Goal: Check status: Verify the current state of an ongoing process or item

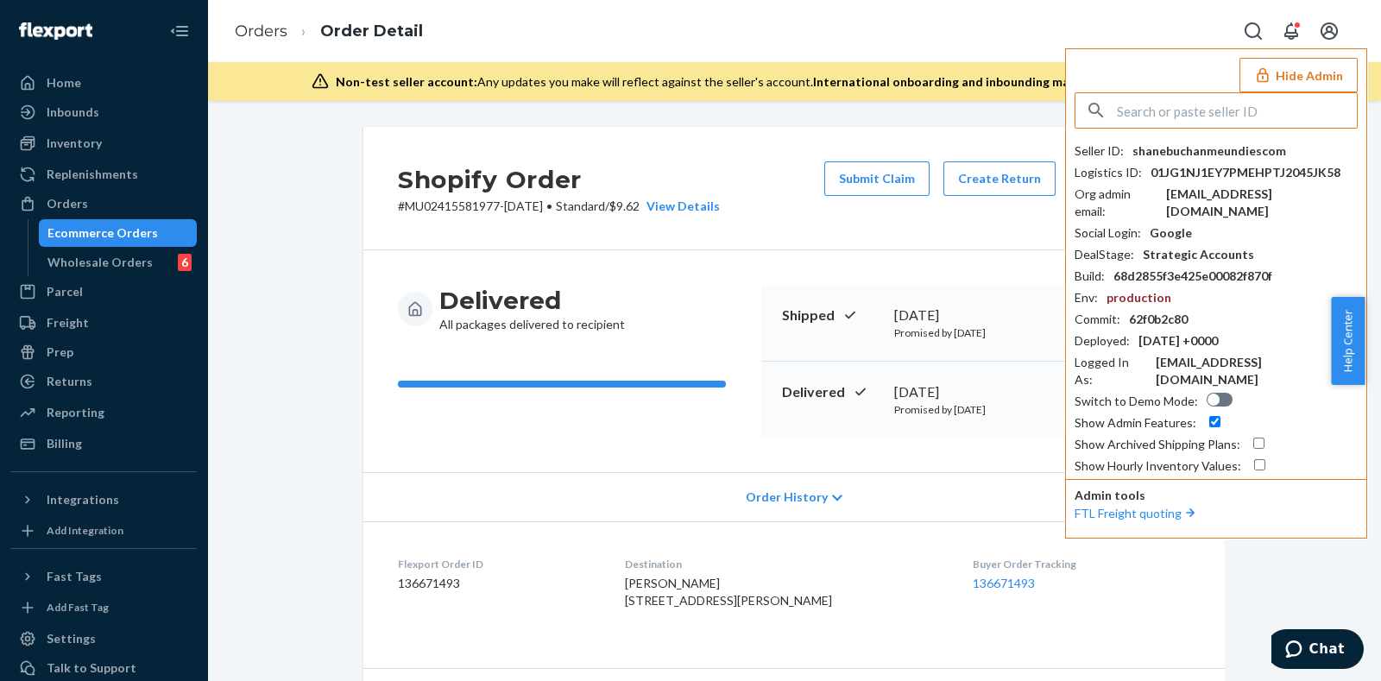
click at [1159, 103] on input "text" at bounding box center [1237, 110] width 240 height 35
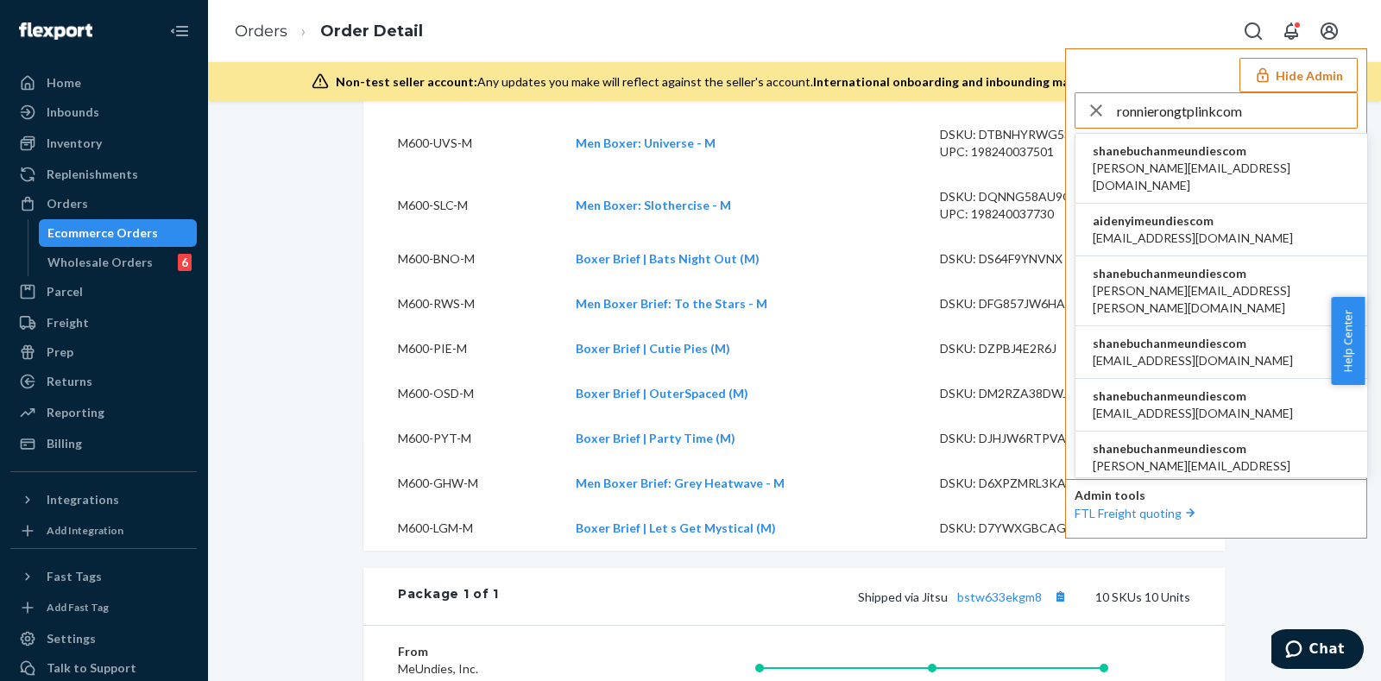
type input "ronnierongtplinkcom"
click at [1182, 153] on span "shanebuchanmeundiescom" at bounding box center [1221, 150] width 257 height 17
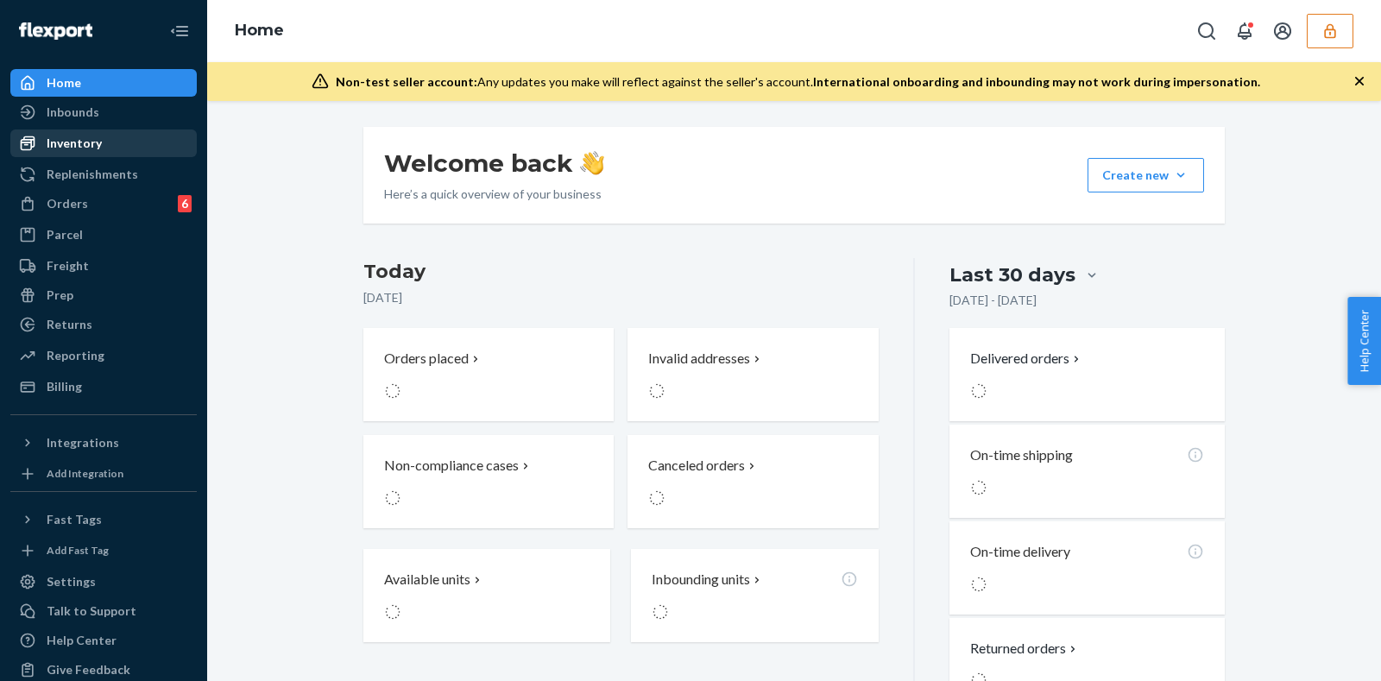
drag, startPoint x: 0, startPoint y: 0, endPoint x: 125, endPoint y: 142, distance: 188.9
click at [99, 136] on div "Inventory" at bounding box center [103, 143] width 183 height 24
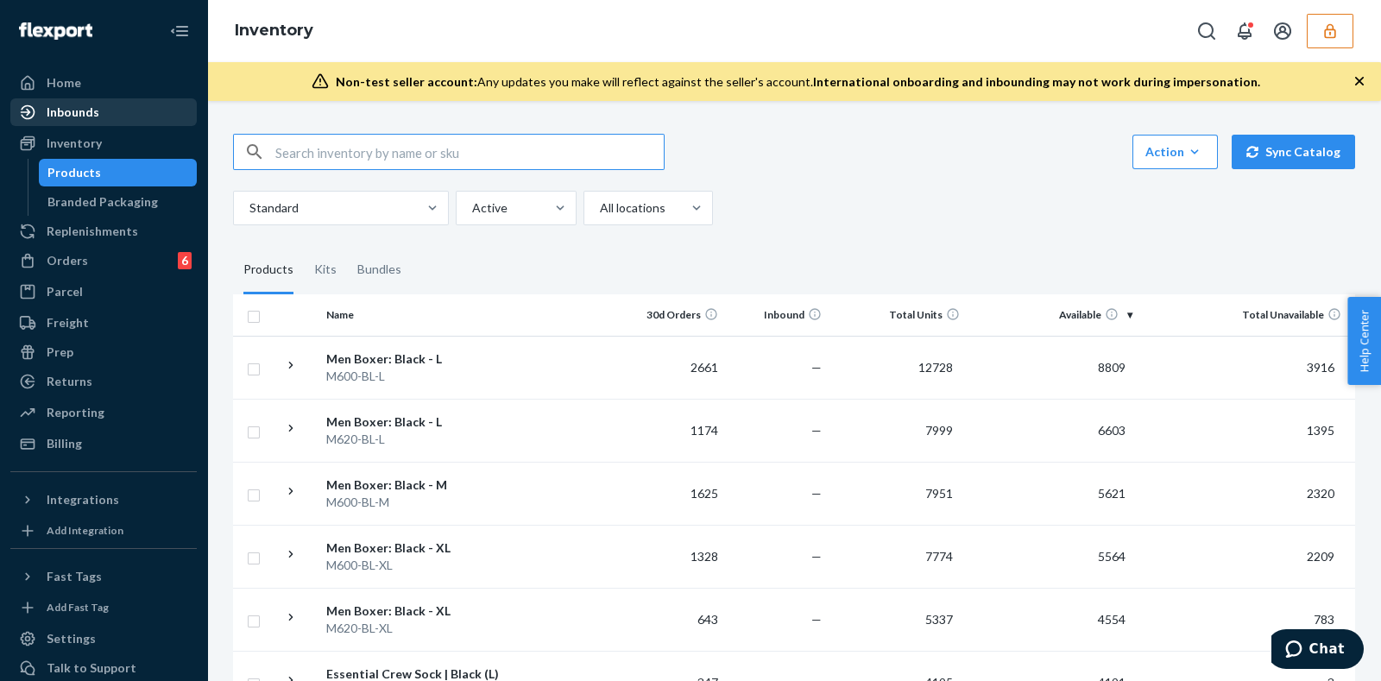
click at [106, 115] on div "Inbounds" at bounding box center [103, 112] width 183 height 24
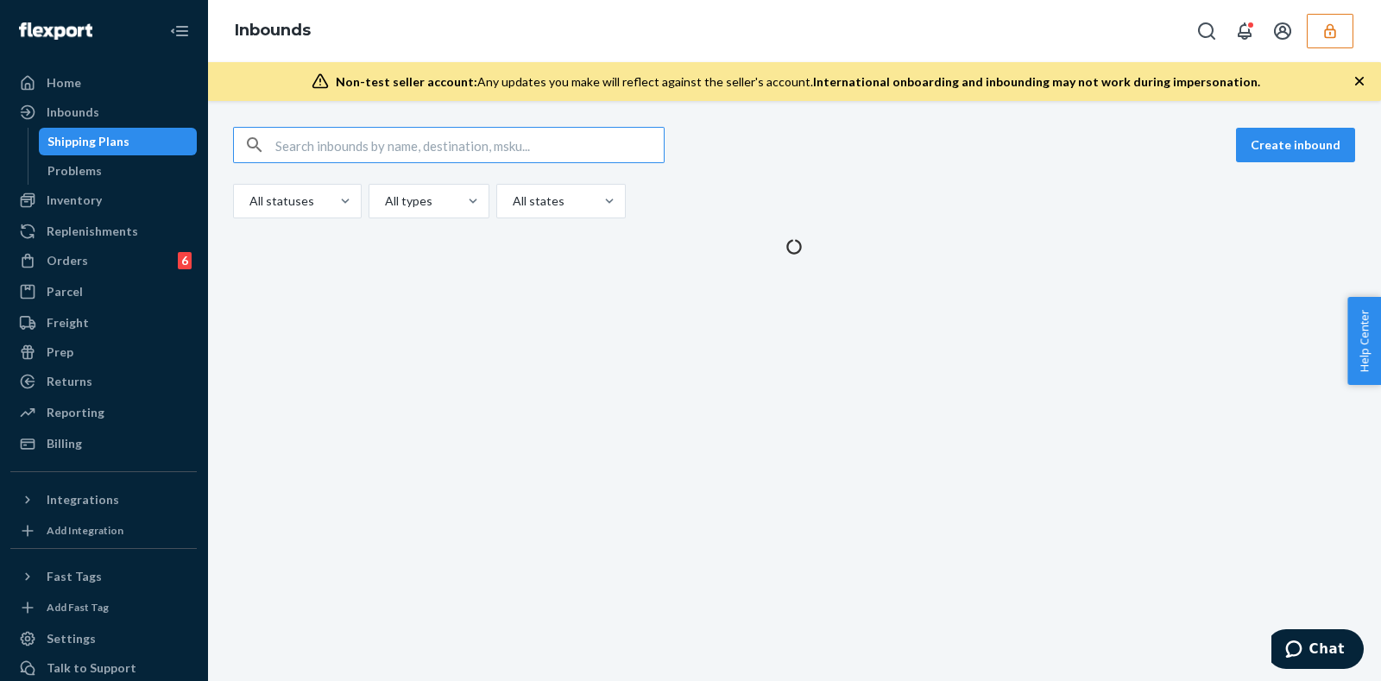
click at [365, 144] on input "text" at bounding box center [469, 145] width 388 height 35
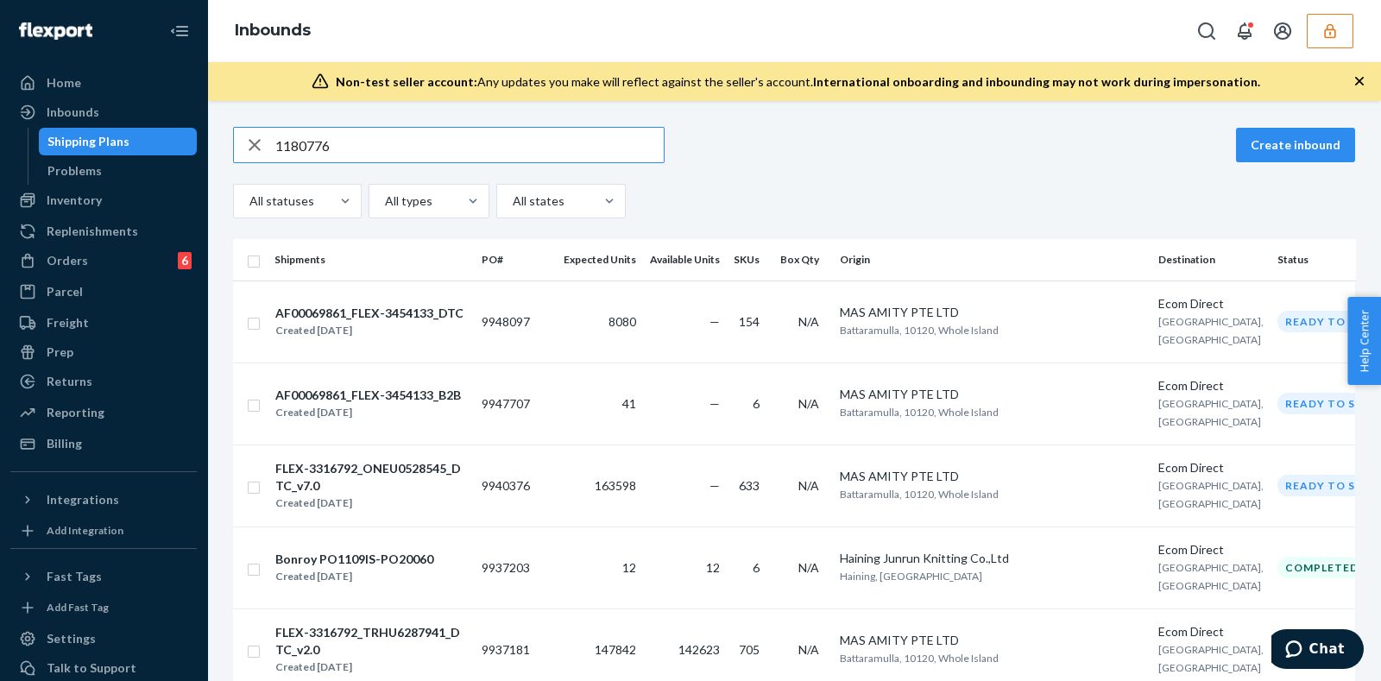
type input "1180776"
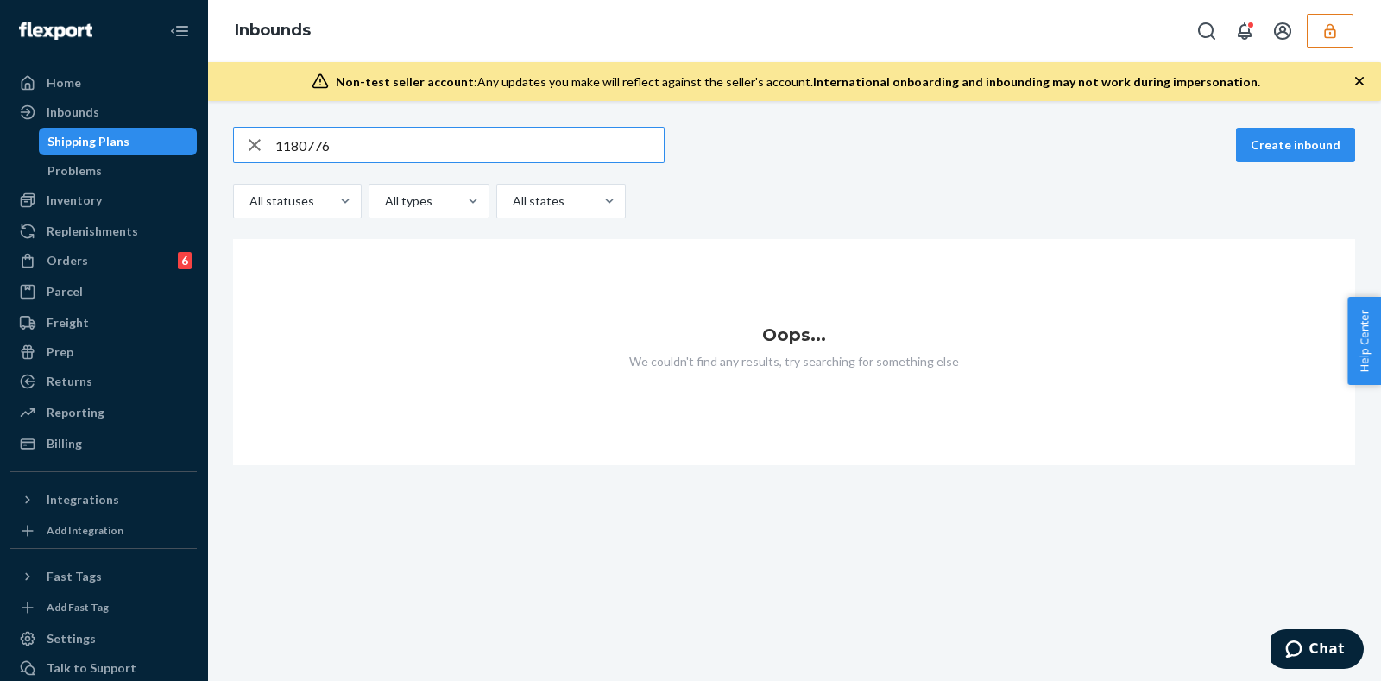
drag, startPoint x: 373, startPoint y: 148, endPoint x: 104, endPoint y: 131, distance: 269.8
click at [104, 131] on div "Home Inbounds Shipping Plans Problems Inventory Products Branded Packaging Repl…" at bounding box center [690, 340] width 1381 height 681
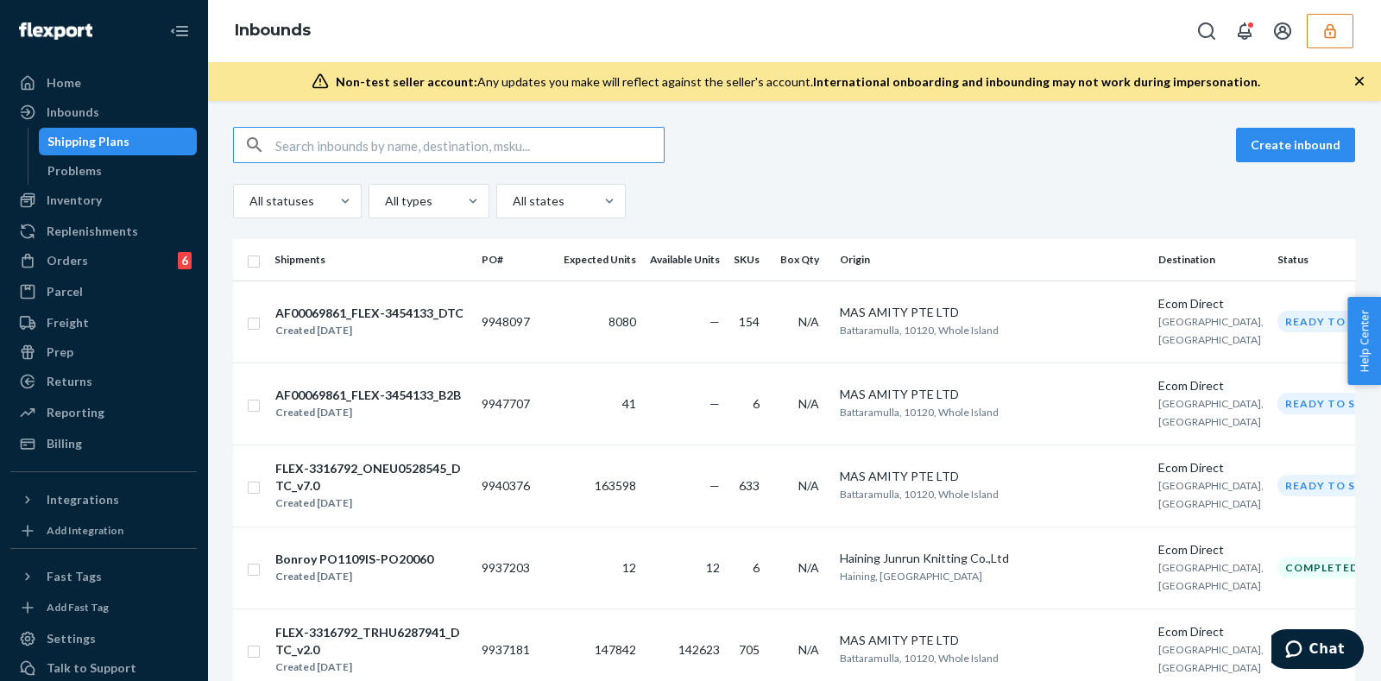
click at [438, 144] on input "text" at bounding box center [469, 145] width 388 height 35
paste input "1180774"
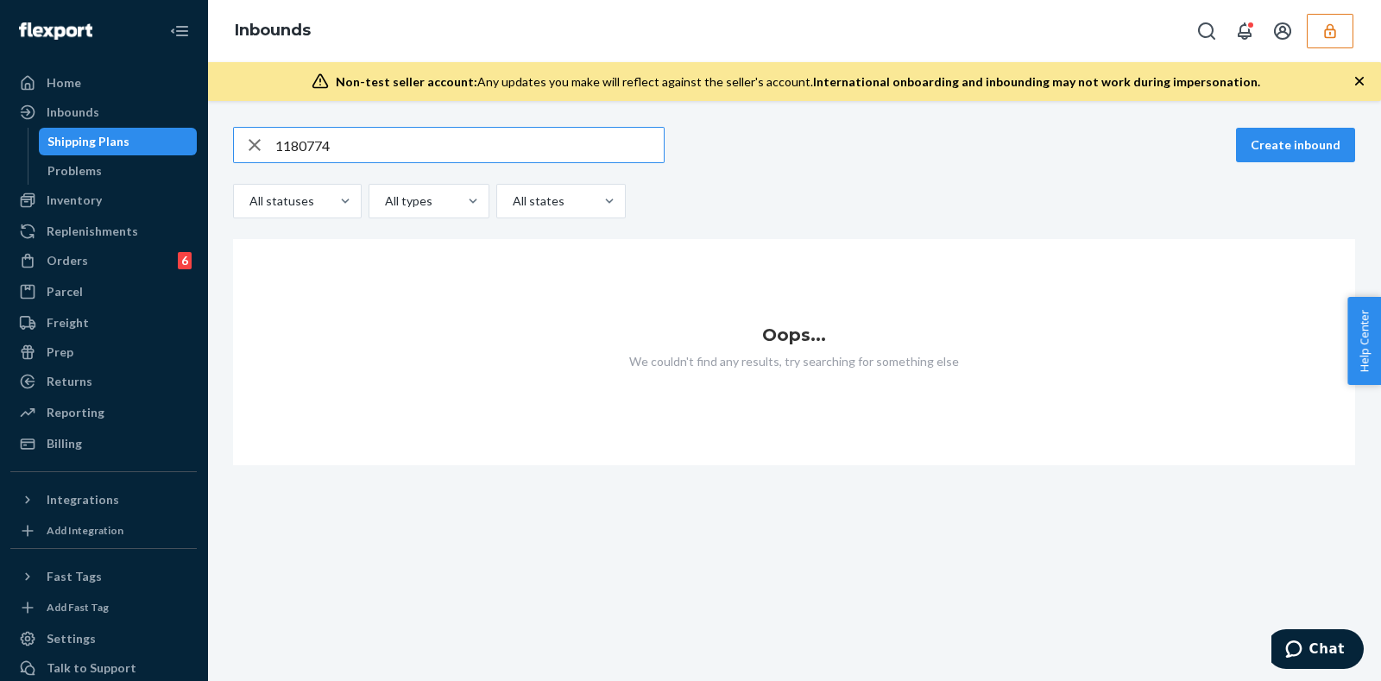
type input "1180774"
click at [1329, 33] on icon "button" at bounding box center [1329, 30] width 17 height 17
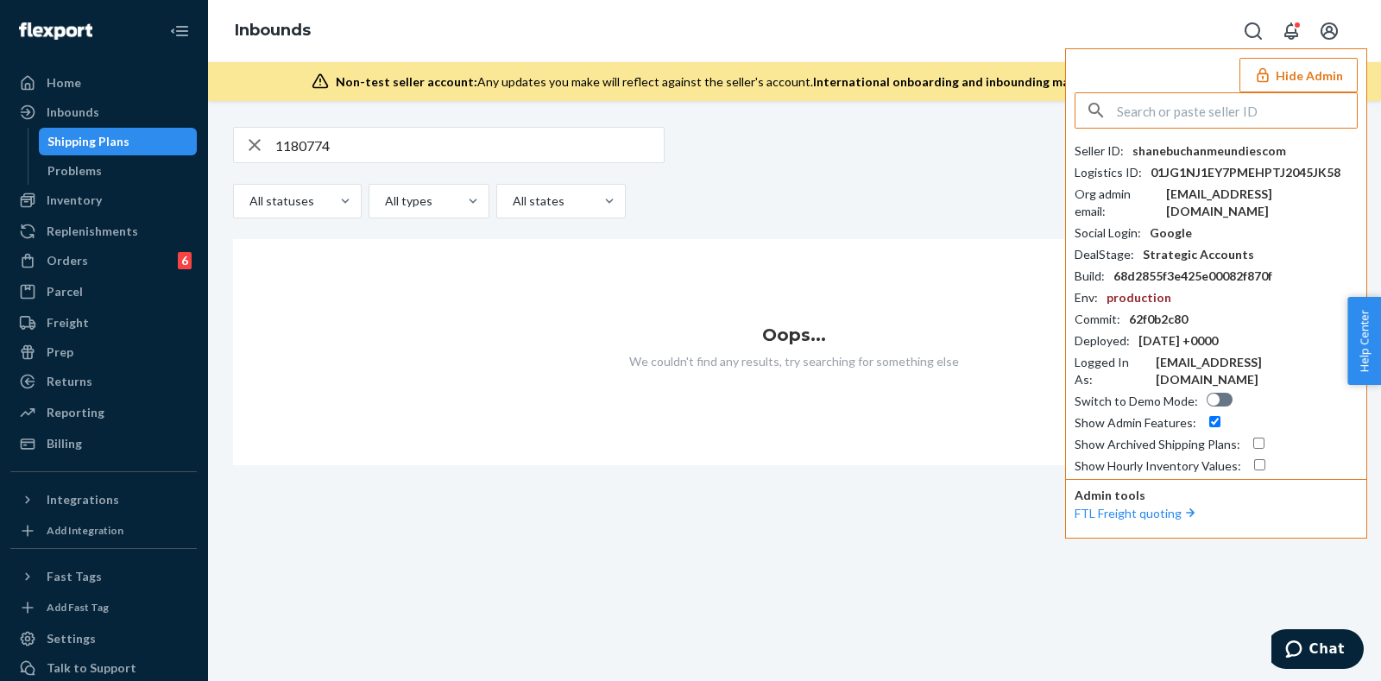
click at [1186, 110] on input "text" at bounding box center [1237, 110] width 240 height 35
paste input "ronnierongtplinkcom"
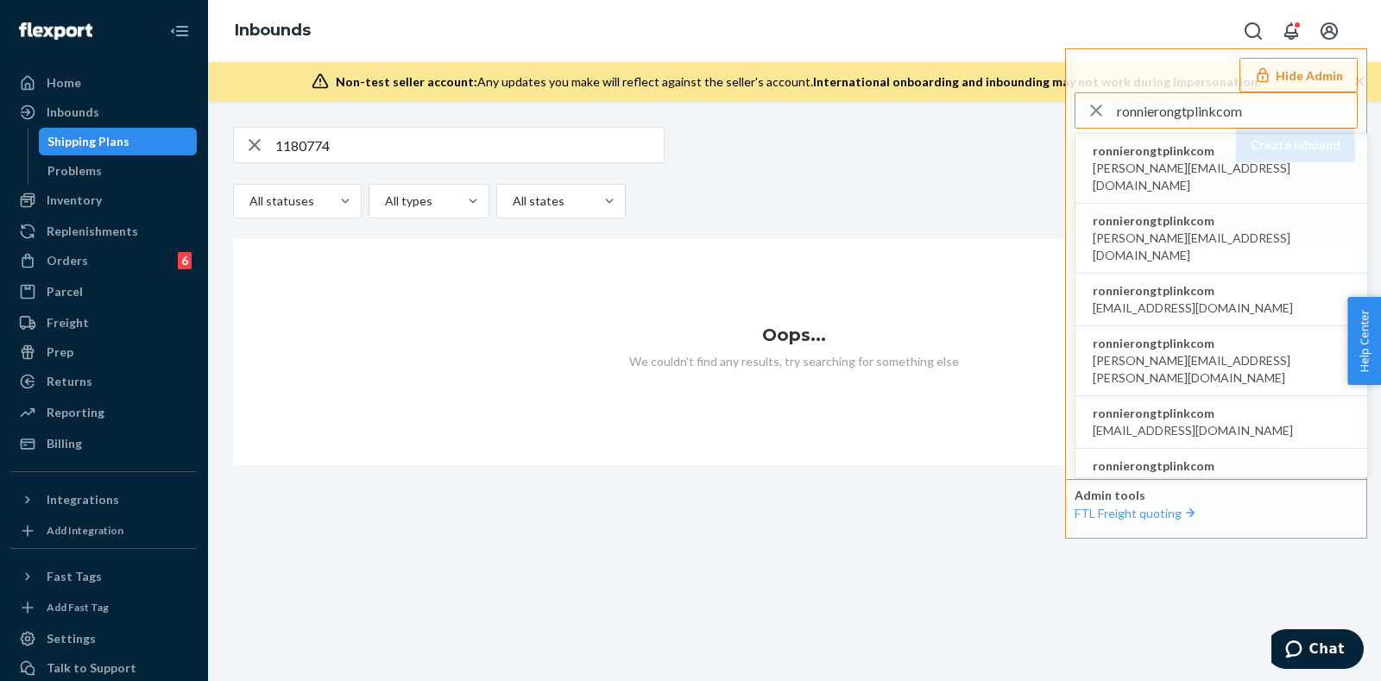
type input "ronnierongtplinkcom"
click at [1167, 148] on span "ronnierongtplinkcom" at bounding box center [1221, 150] width 257 height 17
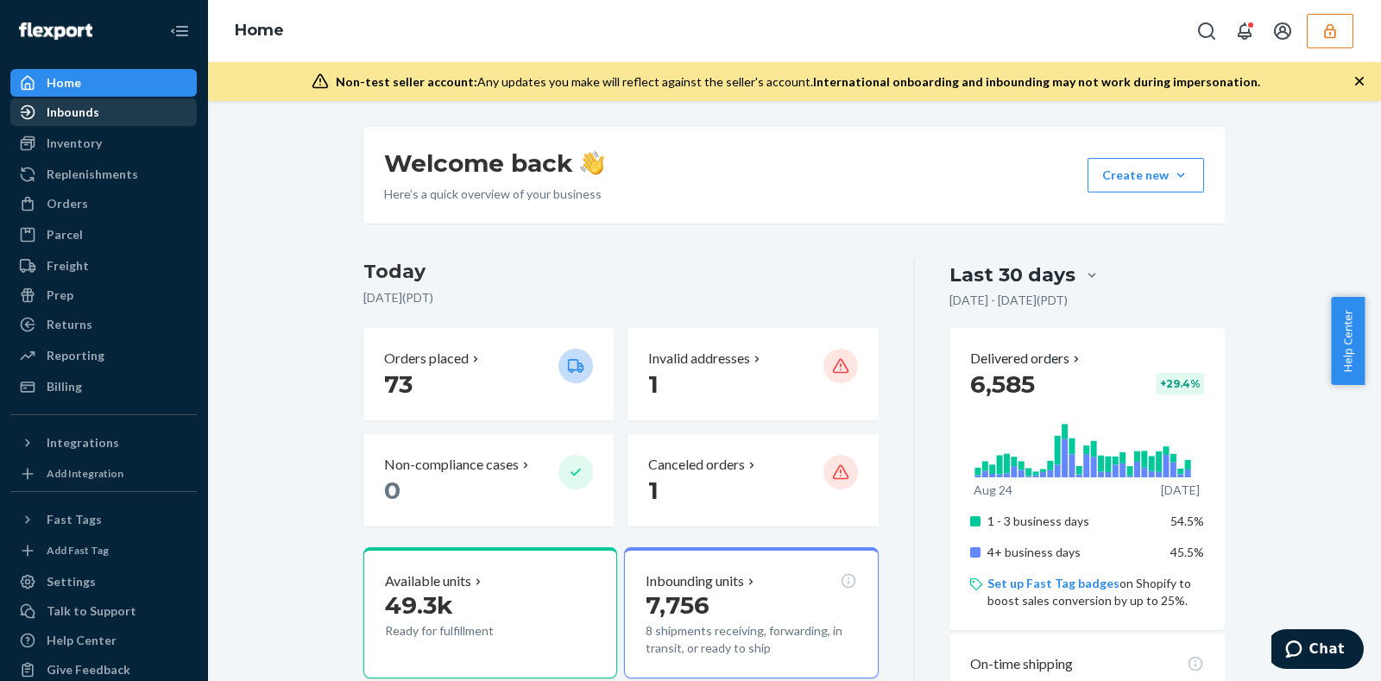
click at [111, 104] on div "Inbounds" at bounding box center [103, 112] width 183 height 24
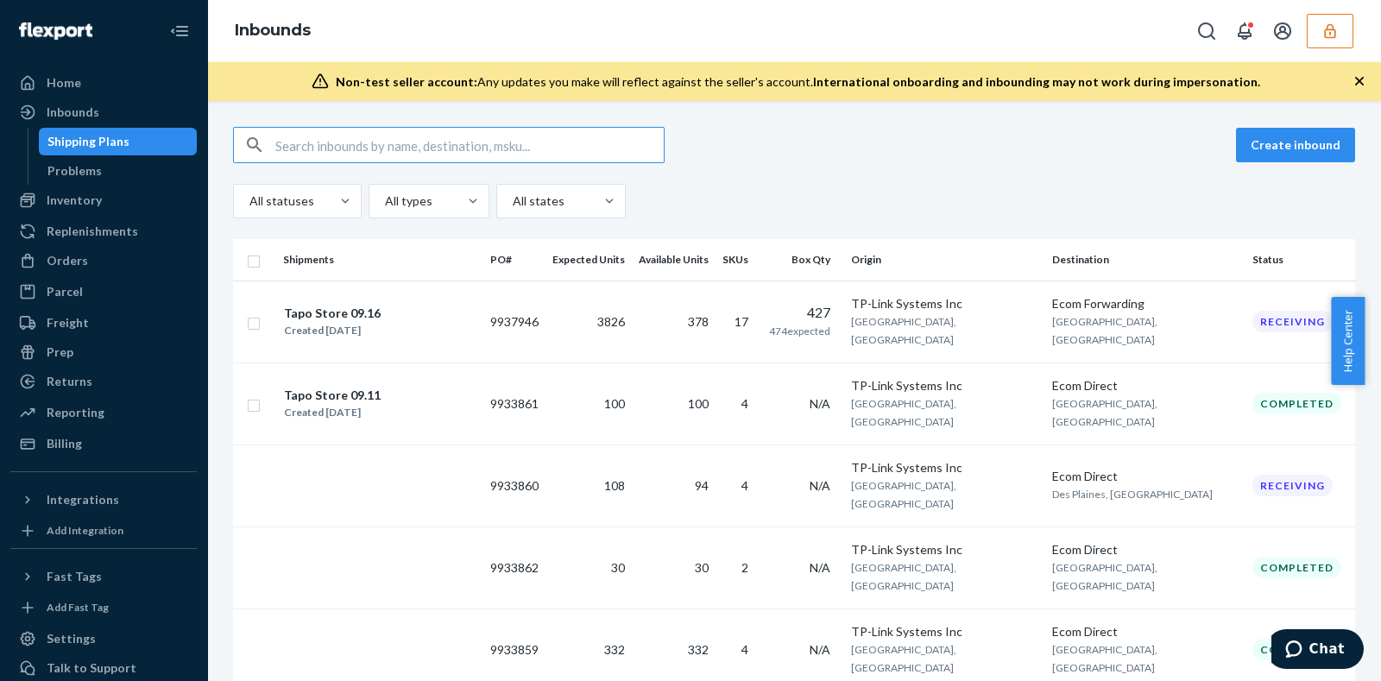
type input "1180774"
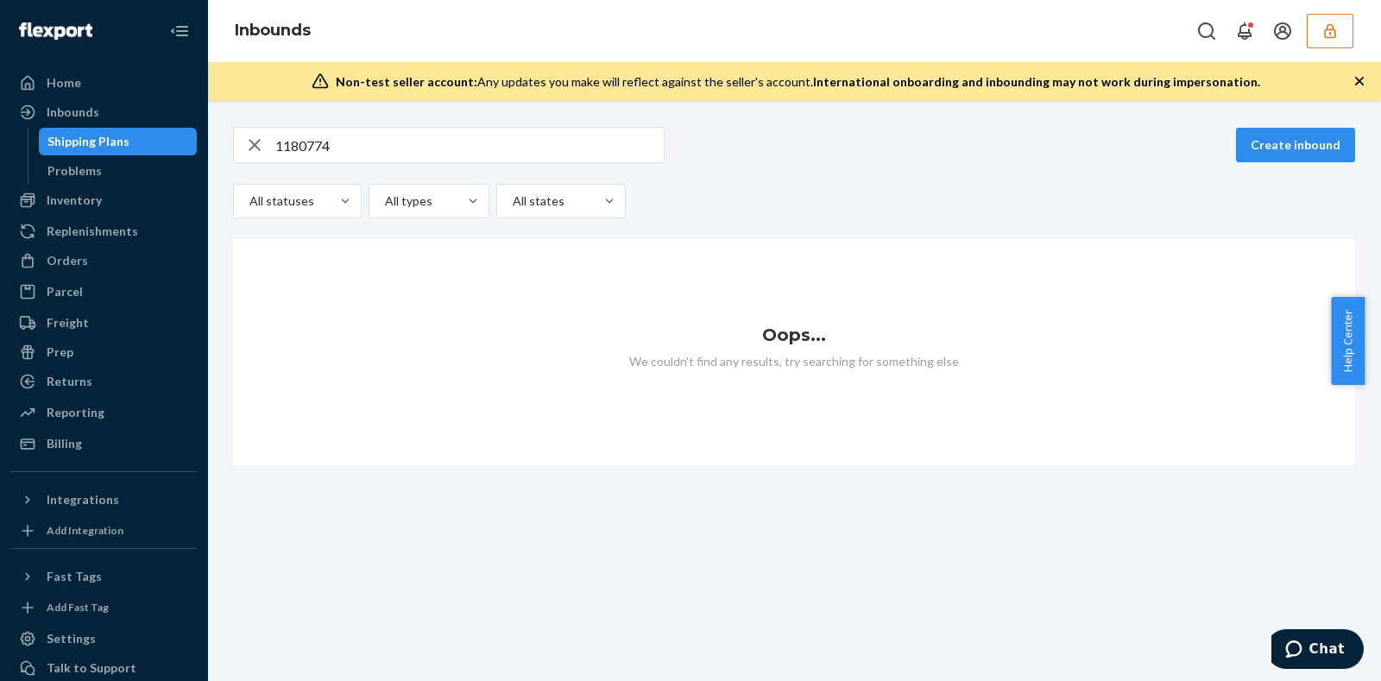
click at [1333, 31] on icon "button" at bounding box center [1329, 30] width 17 height 17
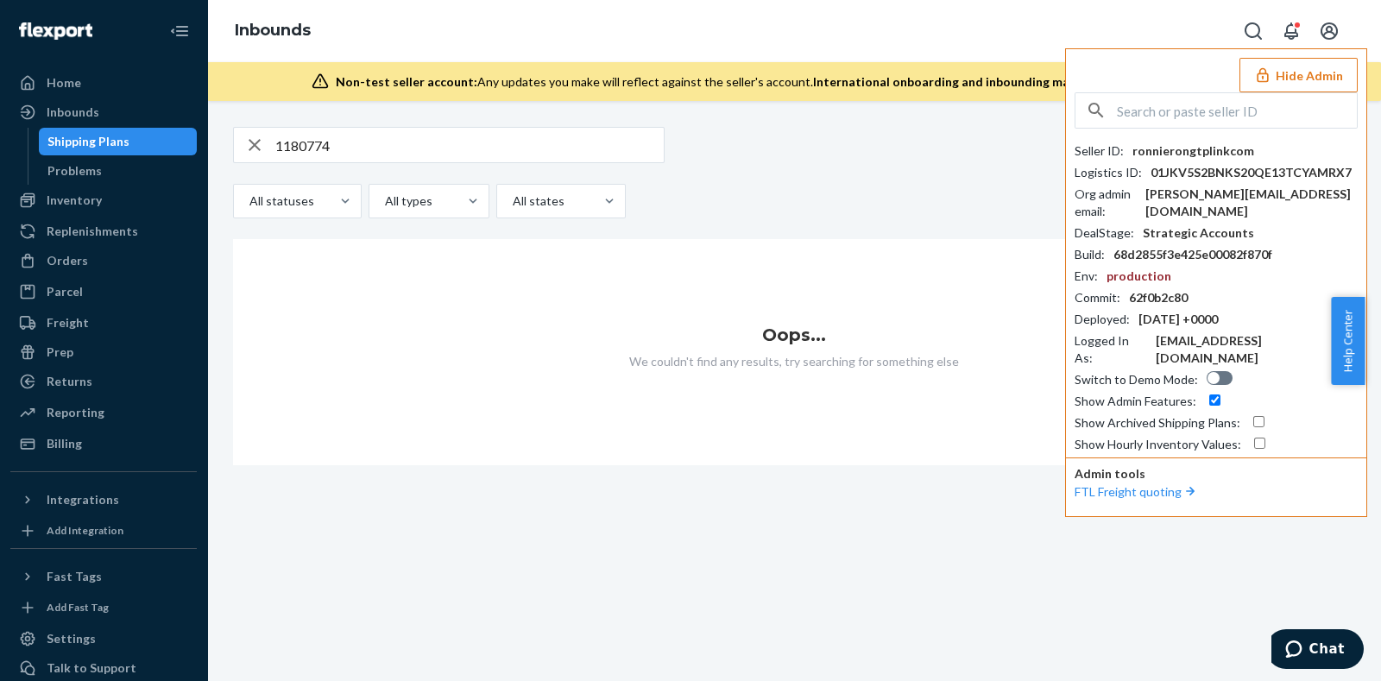
click at [395, 143] on input "1180774" at bounding box center [469, 145] width 388 height 35
paste input "9746557"
type input "9746557"
click at [1253, 416] on input "checkbox" at bounding box center [1258, 421] width 11 height 11
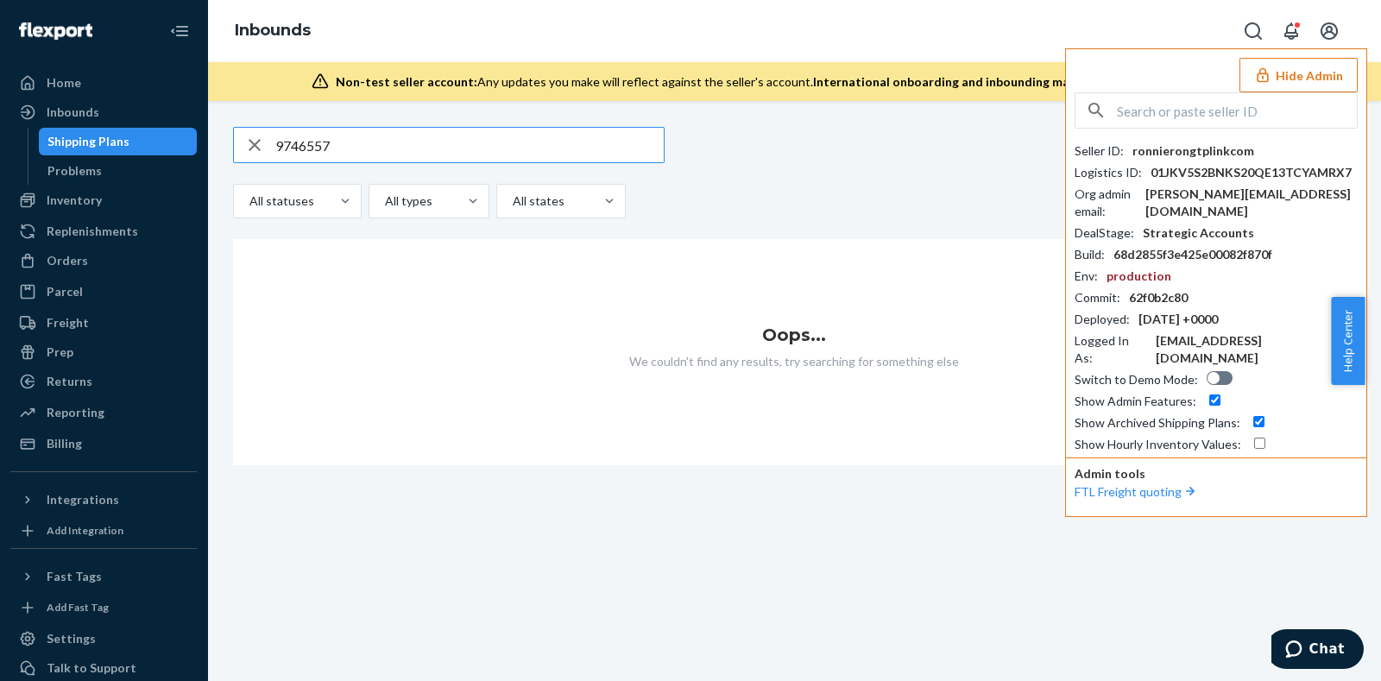
checkbox input "true"
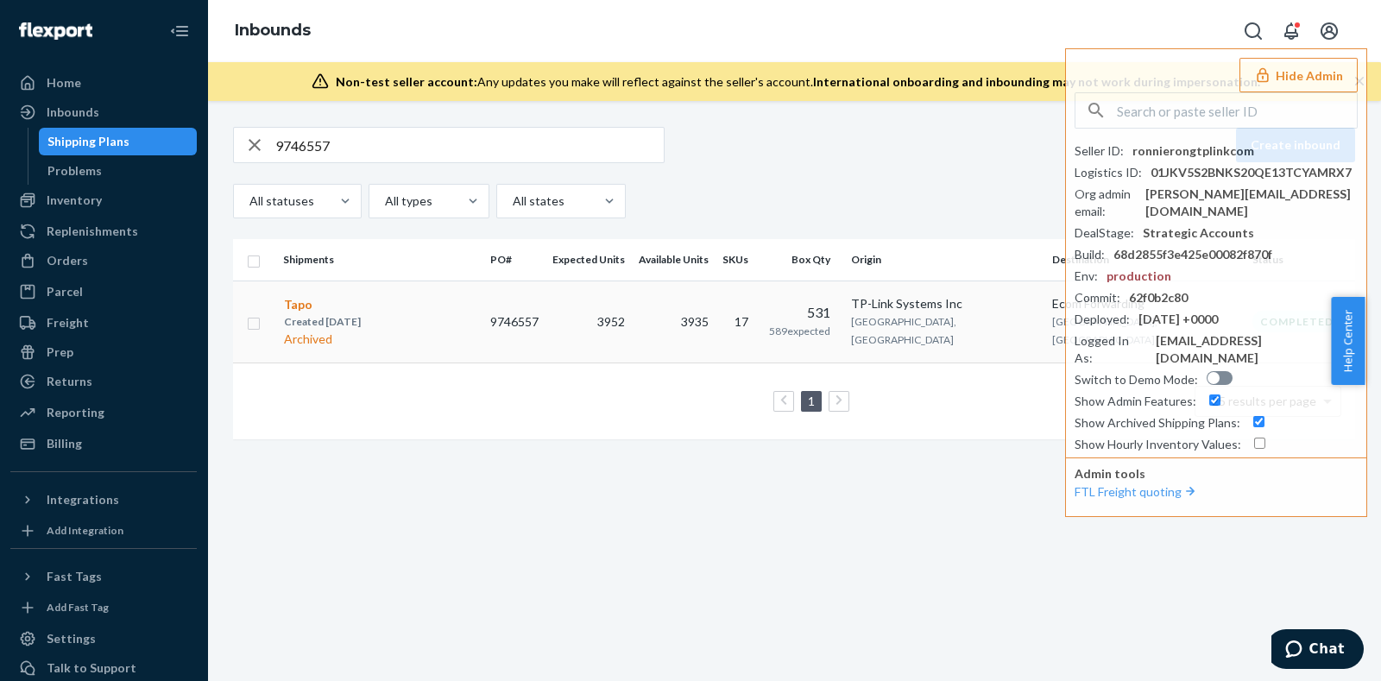
click at [632, 331] on td "3952" at bounding box center [588, 321] width 86 height 82
